Goal: Task Accomplishment & Management: Use online tool/utility

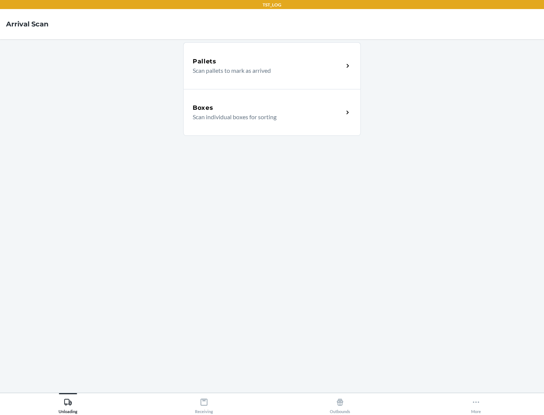
click at [268, 108] on div "Boxes" at bounding box center [268, 107] width 151 height 9
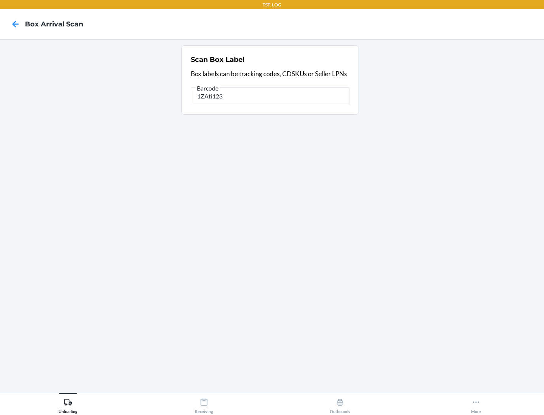
type input "1ZAti123"
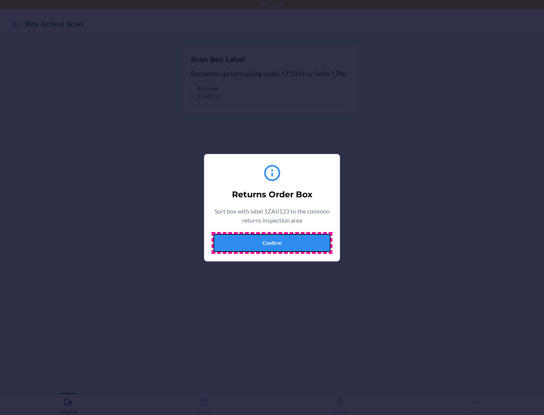
click at [272, 243] on button "Confirm" at bounding box center [271, 243] width 117 height 18
